Goal: Information Seeking & Learning: Learn about a topic

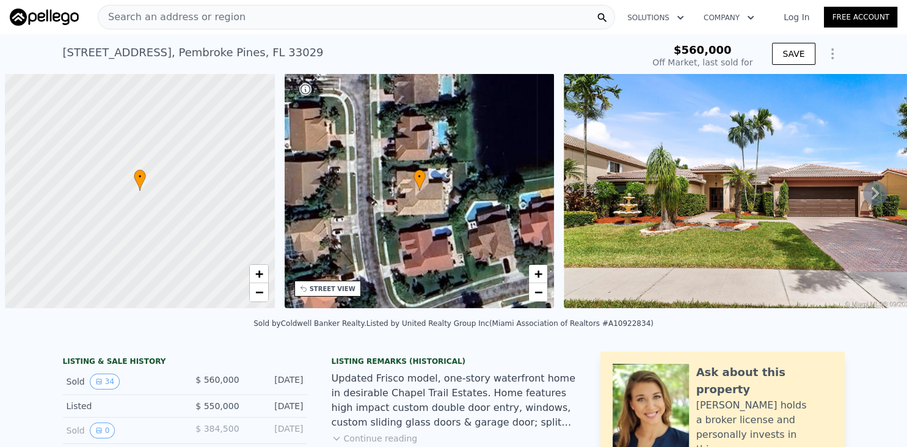
scroll to position [0, 5]
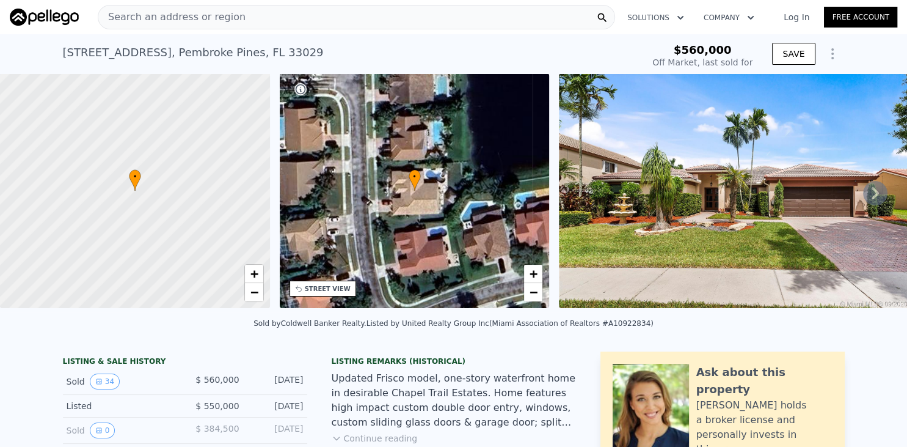
type input "-$ 601,447"
drag, startPoint x: 700, startPoint y: 52, endPoint x: 729, endPoint y: 49, distance: 29.4
click at [729, 49] on span "$560,000" at bounding box center [703, 49] width 58 height 13
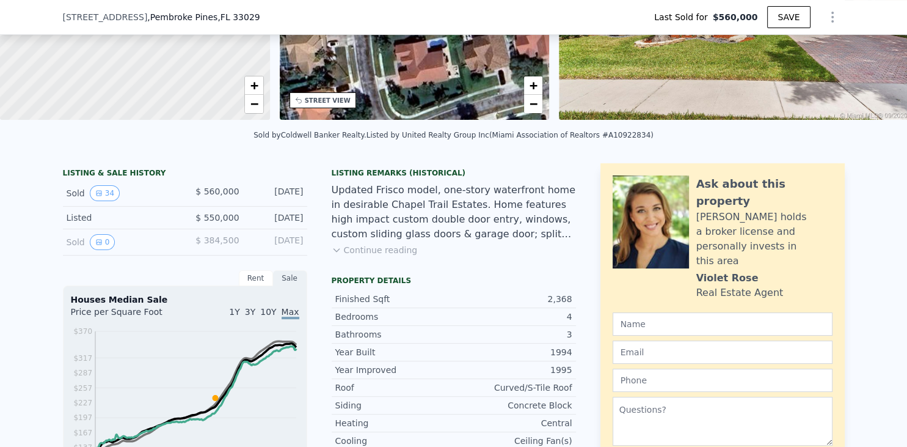
scroll to position [154, 0]
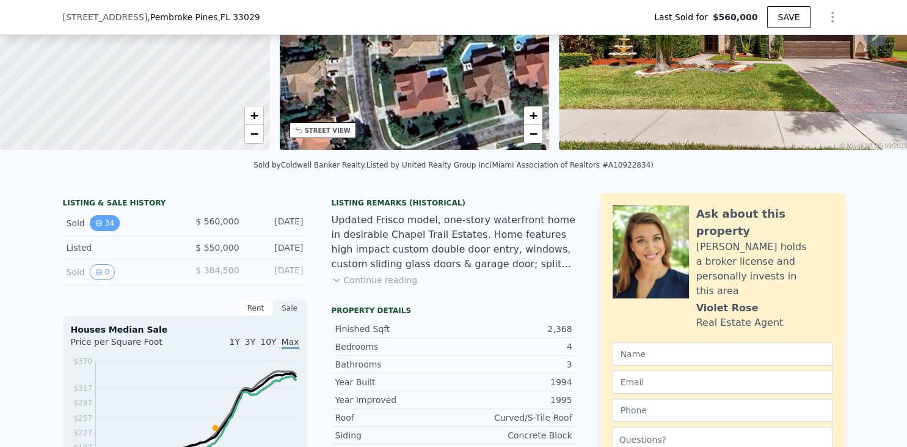
click at [114, 221] on button "34" at bounding box center [105, 223] width 30 height 16
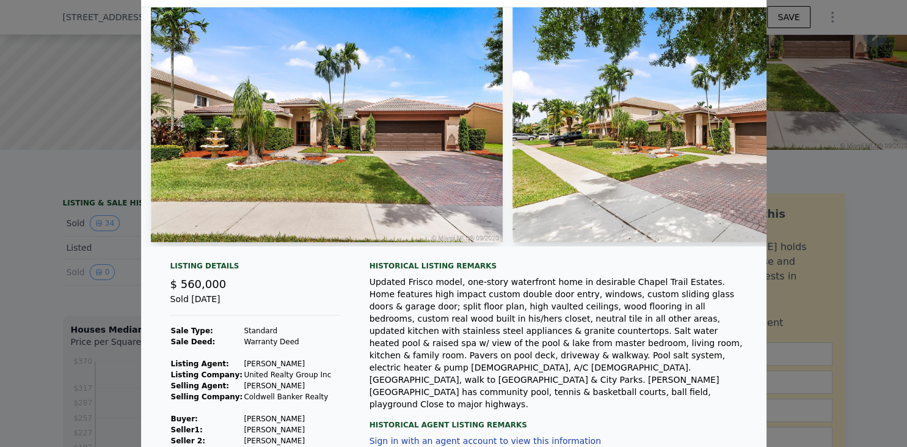
scroll to position [0, 0]
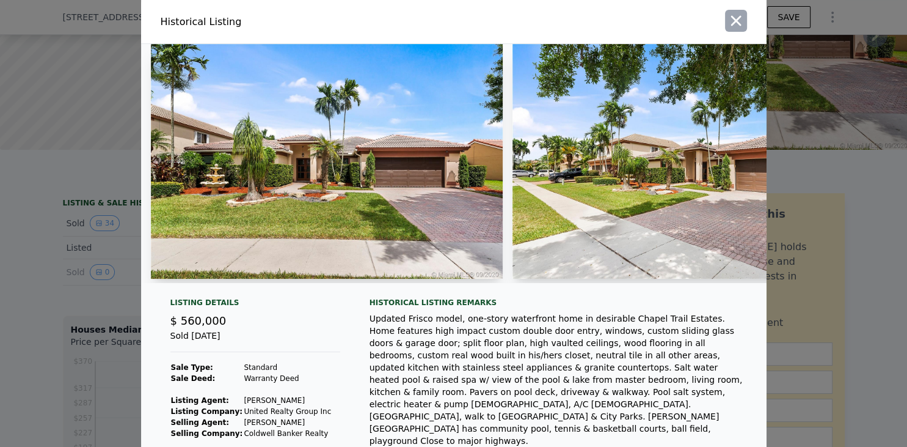
click at [732, 16] on icon "button" at bounding box center [736, 20] width 17 height 17
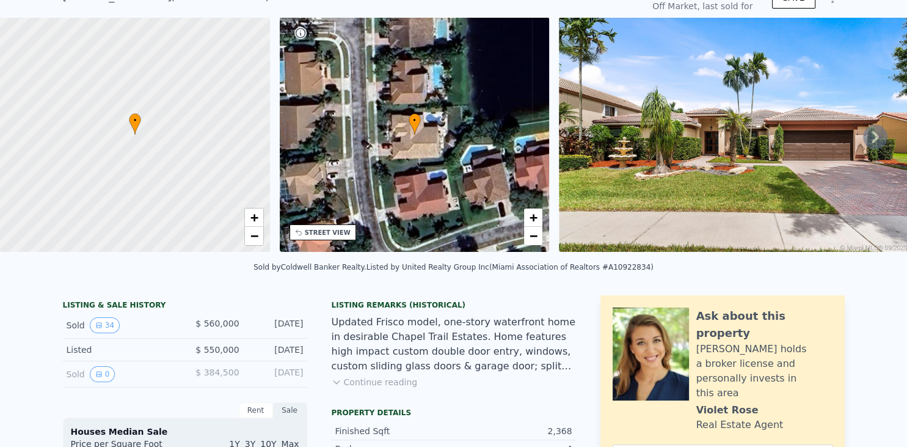
scroll to position [56, 0]
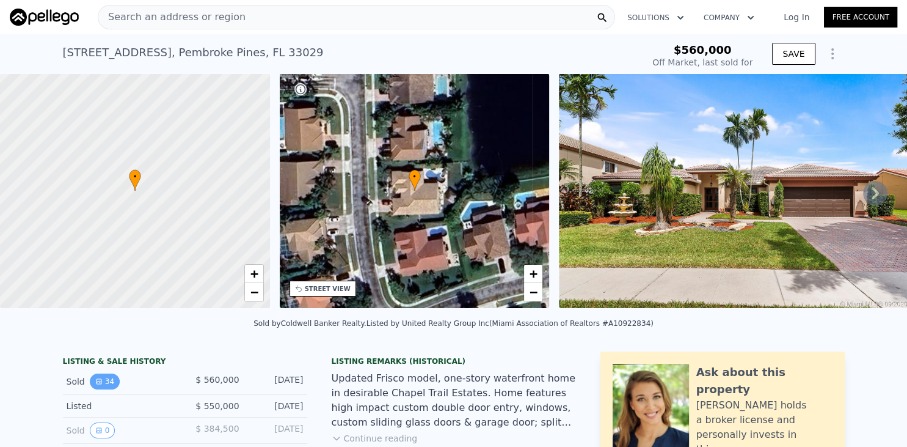
click at [100, 376] on button "34" at bounding box center [105, 381] width 30 height 16
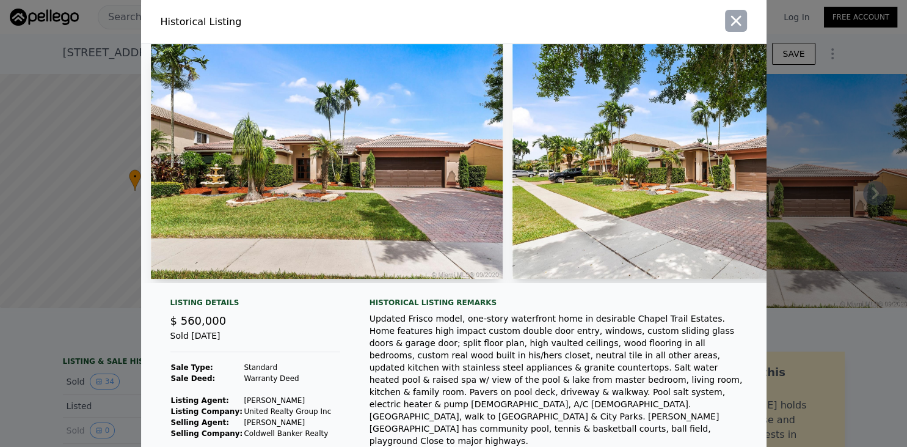
click at [741, 21] on icon "button" at bounding box center [736, 20] width 17 height 17
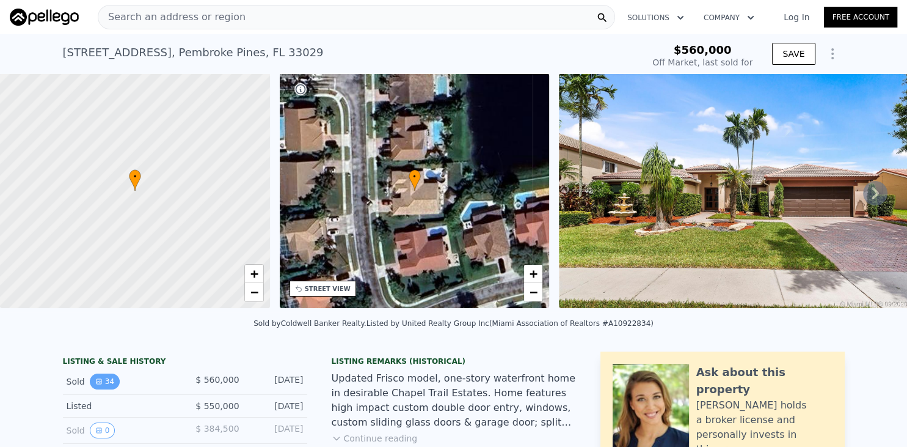
click at [101, 379] on button "34" at bounding box center [105, 381] width 30 height 16
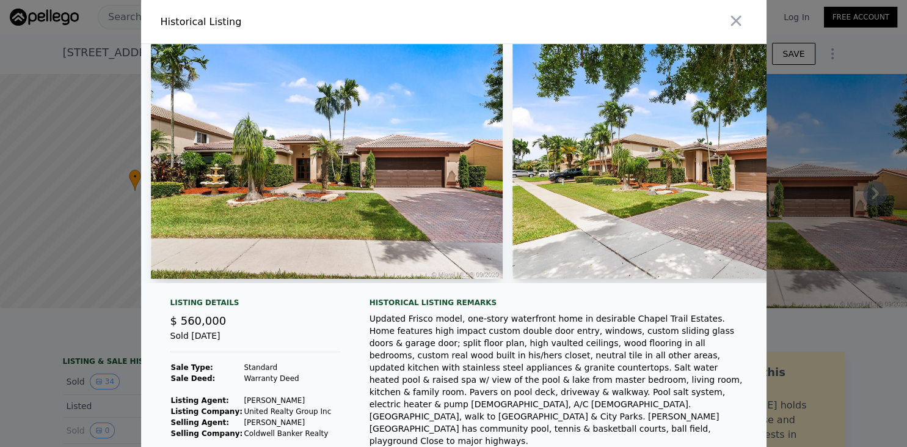
click at [262, 170] on img at bounding box center [327, 161] width 352 height 235
click at [516, 155] on img at bounding box center [689, 161] width 352 height 235
click at [558, 151] on img at bounding box center [689, 161] width 352 height 235
click at [646, 150] on img at bounding box center [689, 161] width 352 height 235
click at [649, 149] on img at bounding box center [689, 161] width 352 height 235
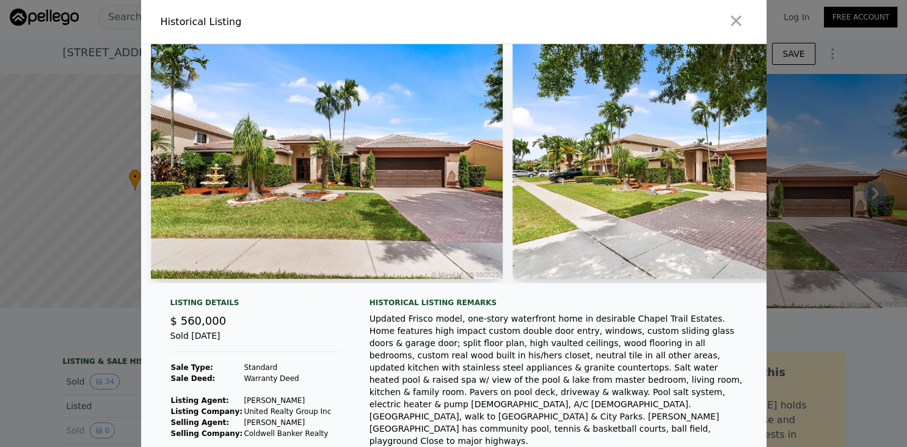
click at [651, 147] on img at bounding box center [689, 161] width 352 height 235
click at [734, 18] on icon "button" at bounding box center [736, 21] width 10 height 10
